Goal: Task Accomplishment & Management: Use online tool/utility

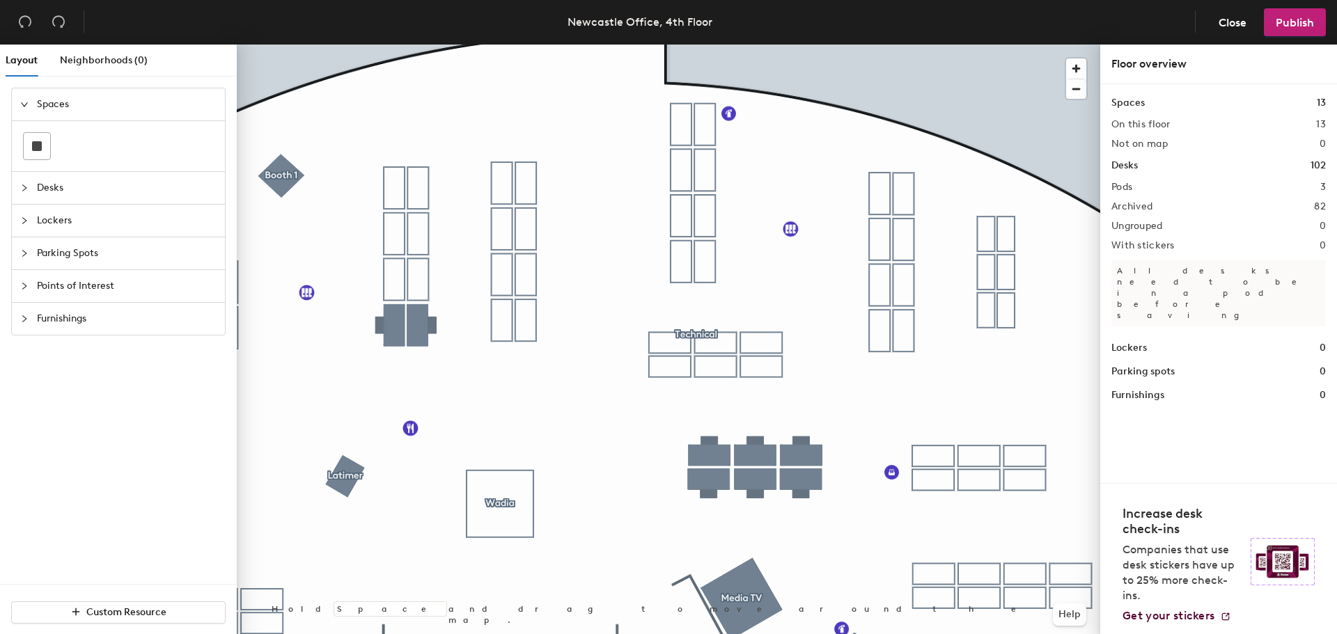
click at [724, 45] on div at bounding box center [668, 45] width 863 height 0
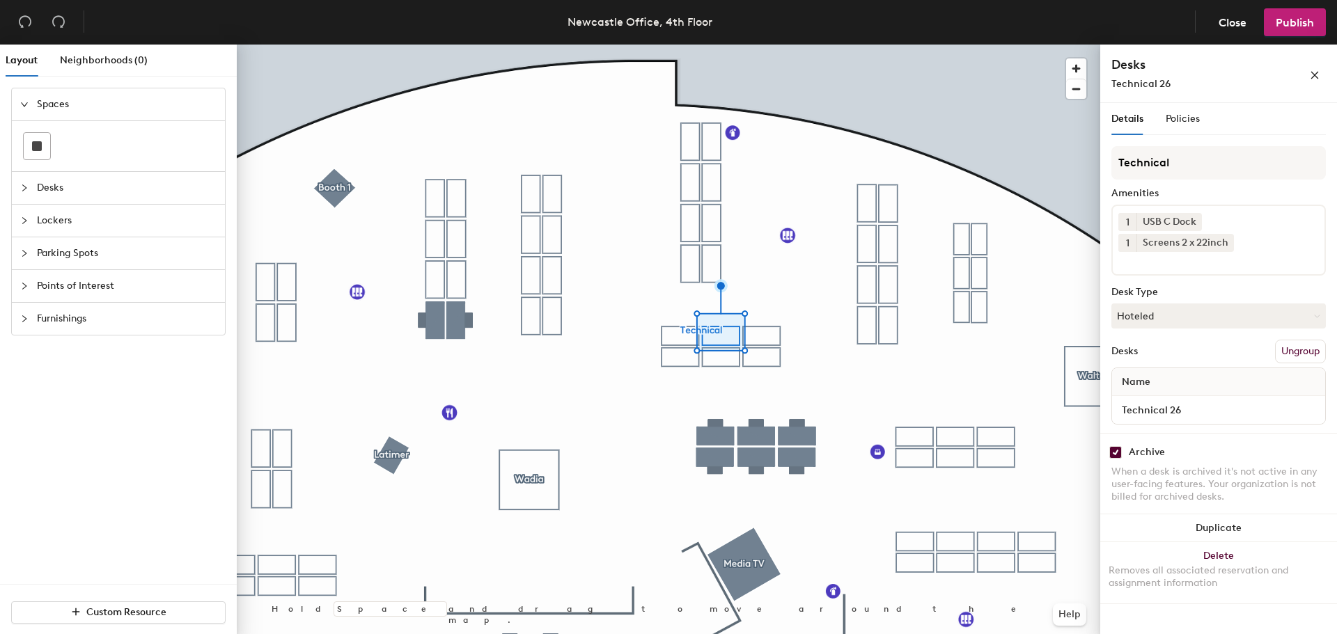
click at [1119, 453] on input "checkbox" at bounding box center [1115, 452] width 13 height 13
checkbox input "false"
click at [1117, 452] on input "checkbox" at bounding box center [1115, 452] width 13 height 13
checkbox input "false"
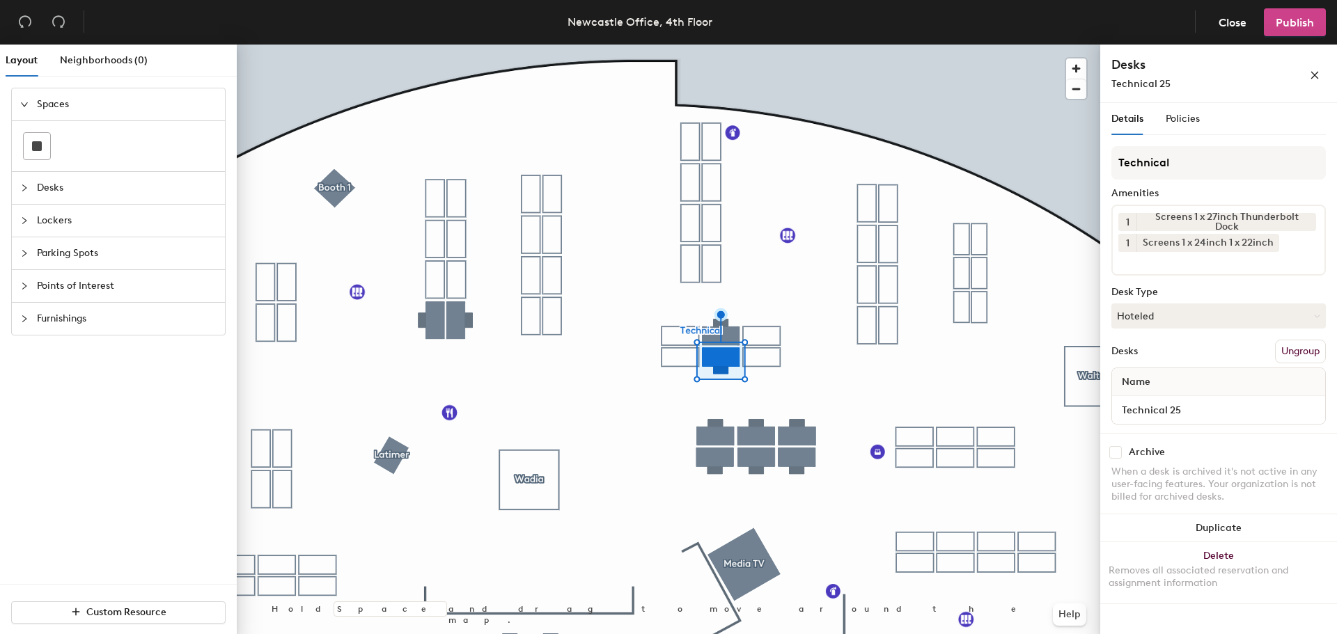
click at [1297, 29] on span "Publish" at bounding box center [1294, 22] width 38 height 13
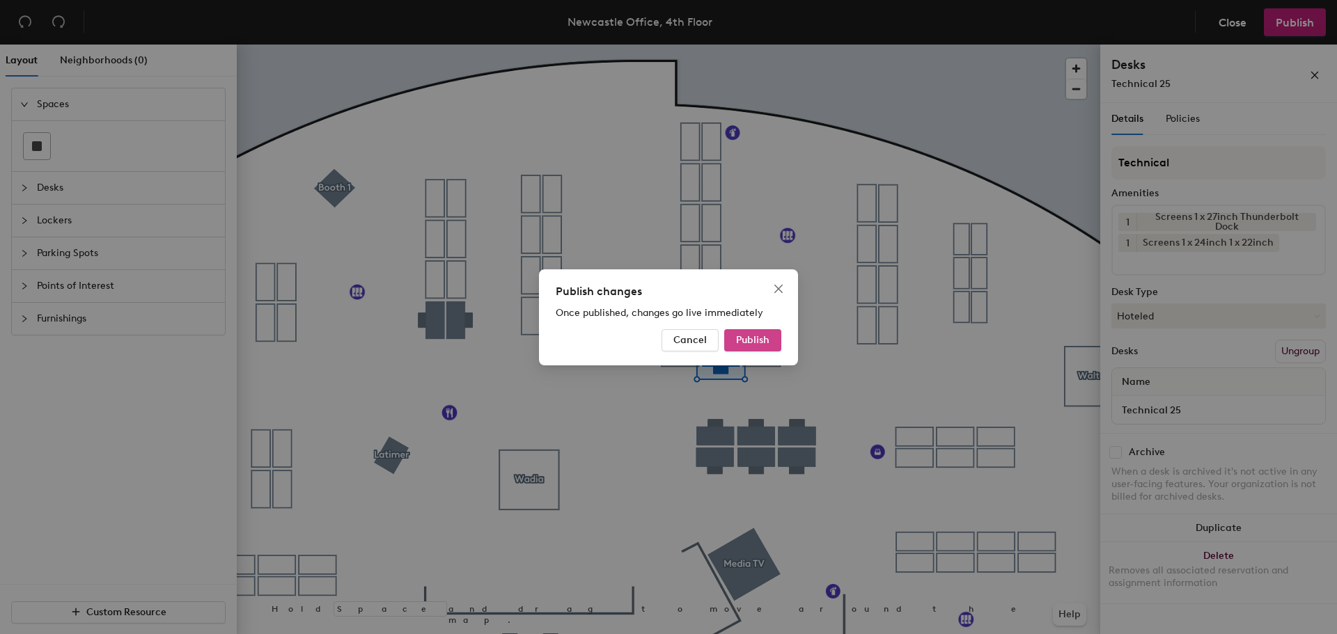
click at [762, 347] on button "Publish" at bounding box center [752, 340] width 57 height 22
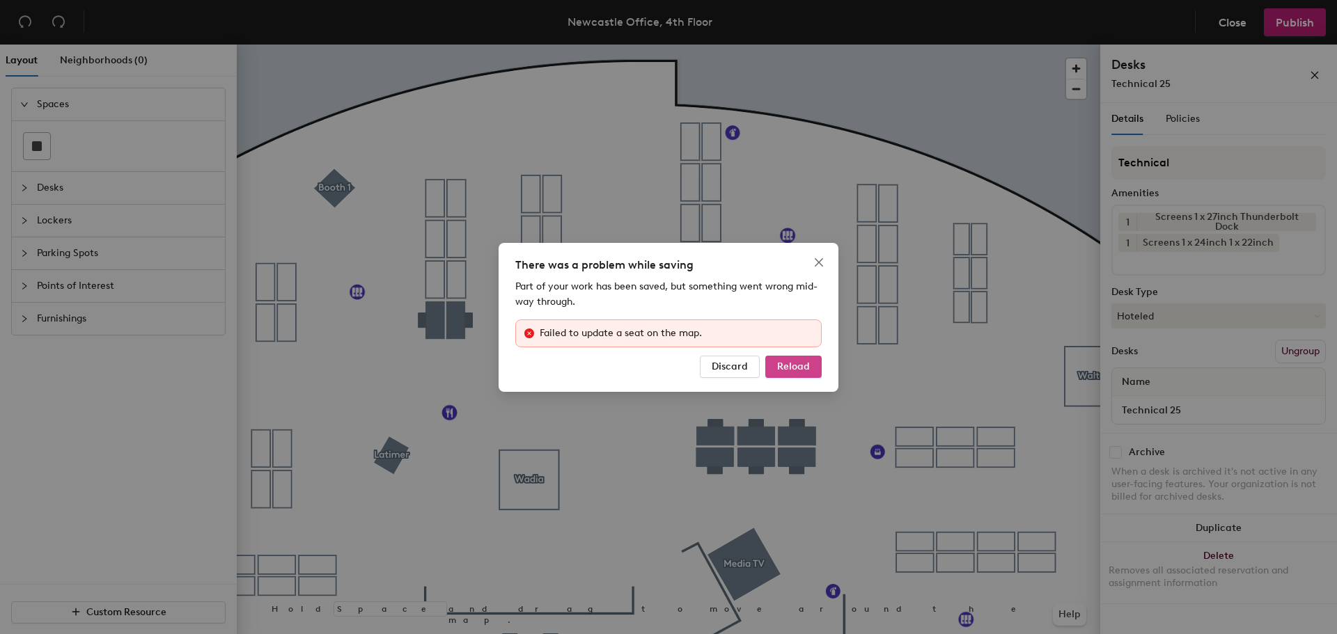
click at [803, 364] on span "Reload" at bounding box center [793, 367] width 33 height 12
